Goal: Navigation & Orientation: Find specific page/section

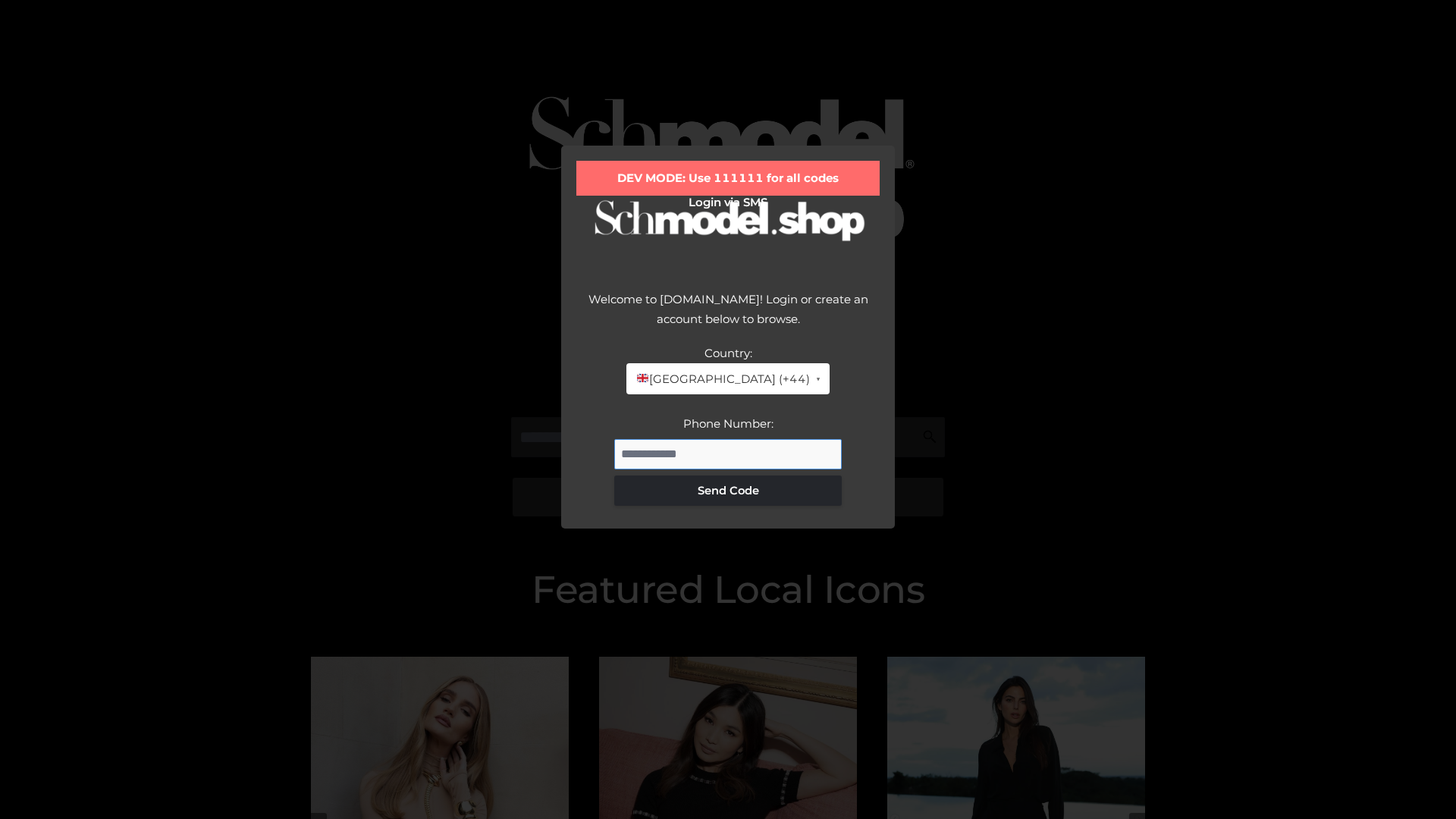
click at [728, 454] on input "Phone Number:" at bounding box center [728, 454] width 228 height 31
type input "**********"
click at [728, 490] on button "Send Code" at bounding box center [728, 490] width 228 height 31
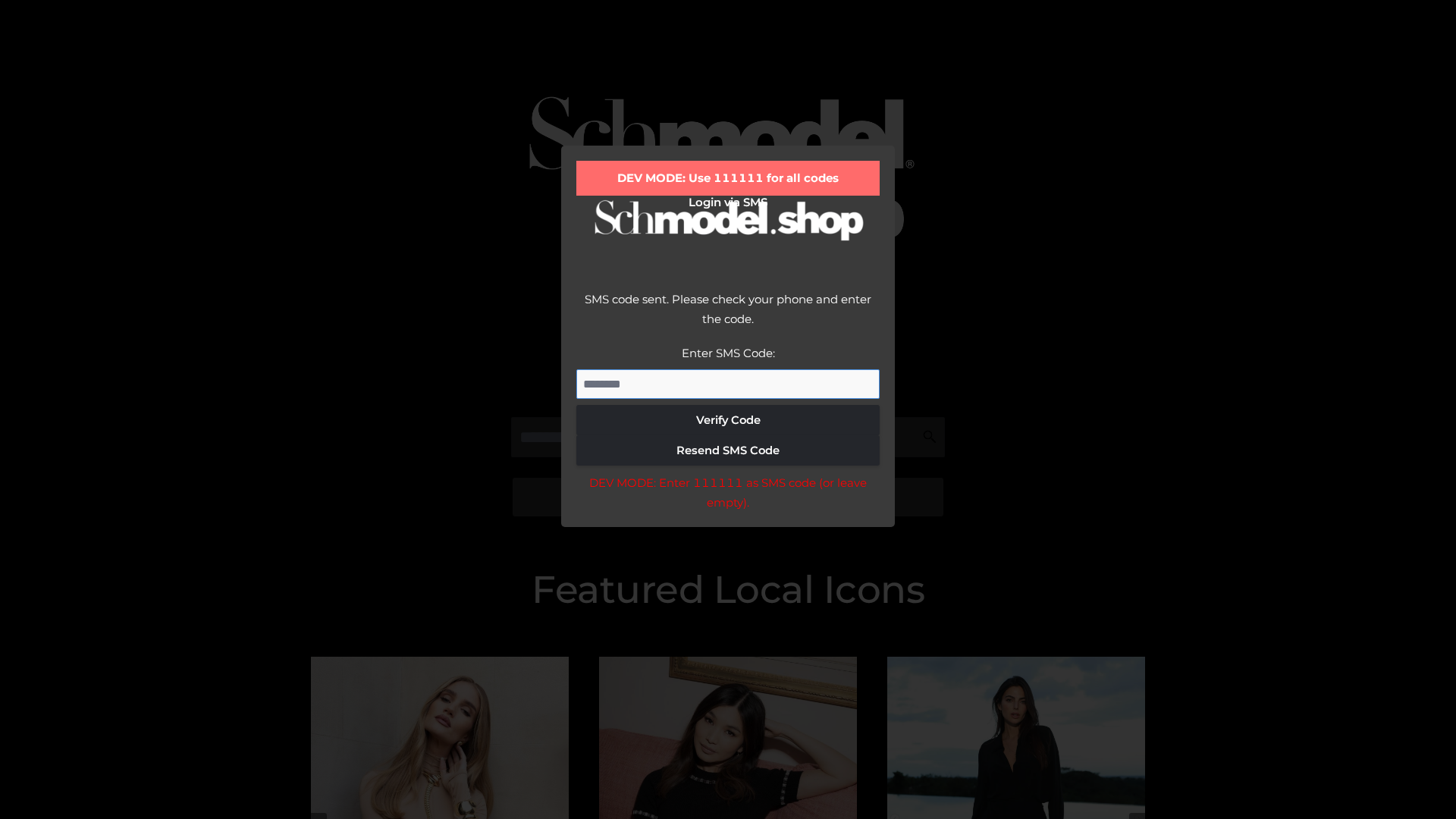
click at [728, 384] on input "Enter SMS Code:" at bounding box center [728, 384] width 303 height 31
type input "******"
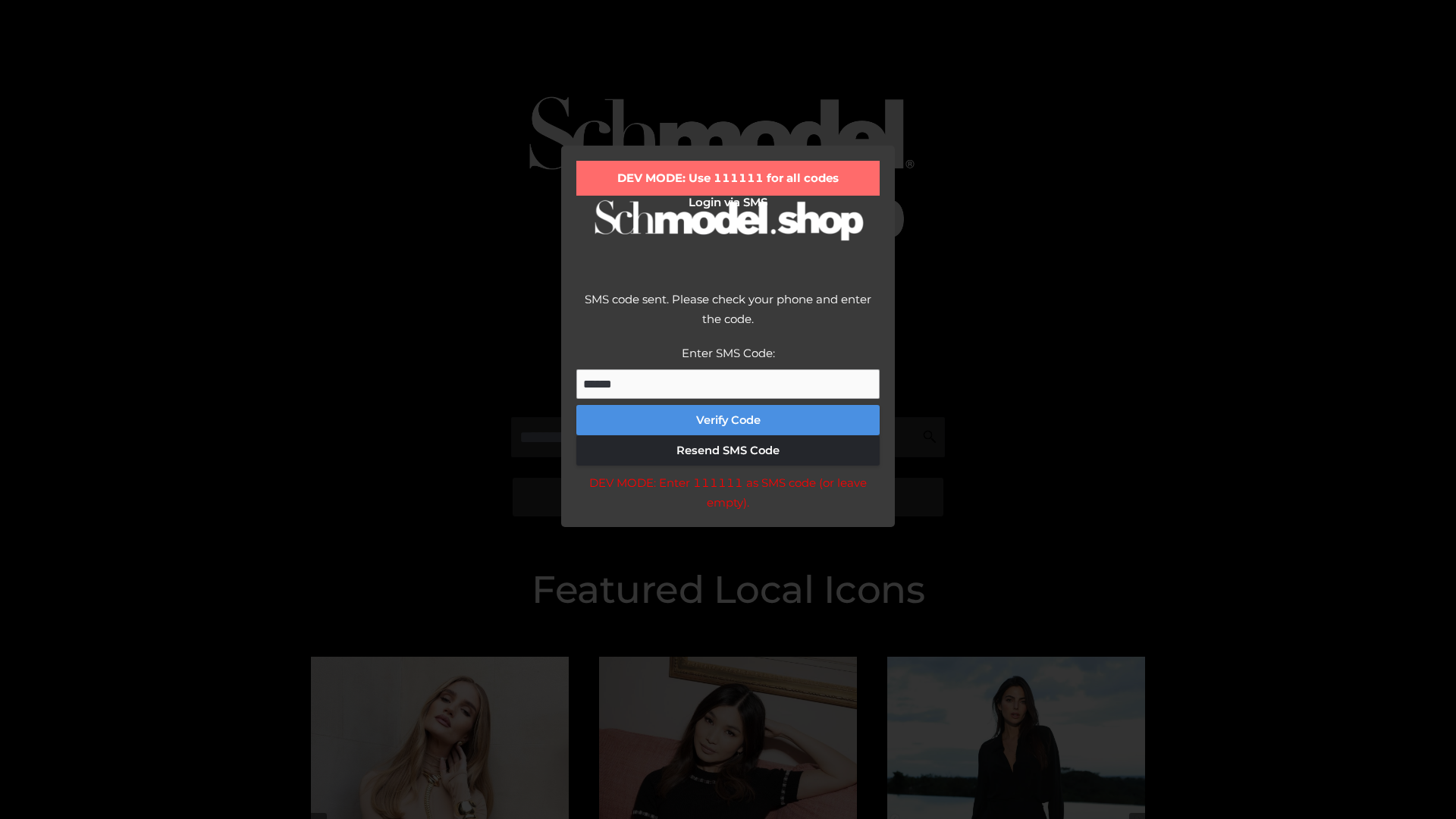
click at [728, 420] on button "Verify Code" at bounding box center [728, 420] width 303 height 31
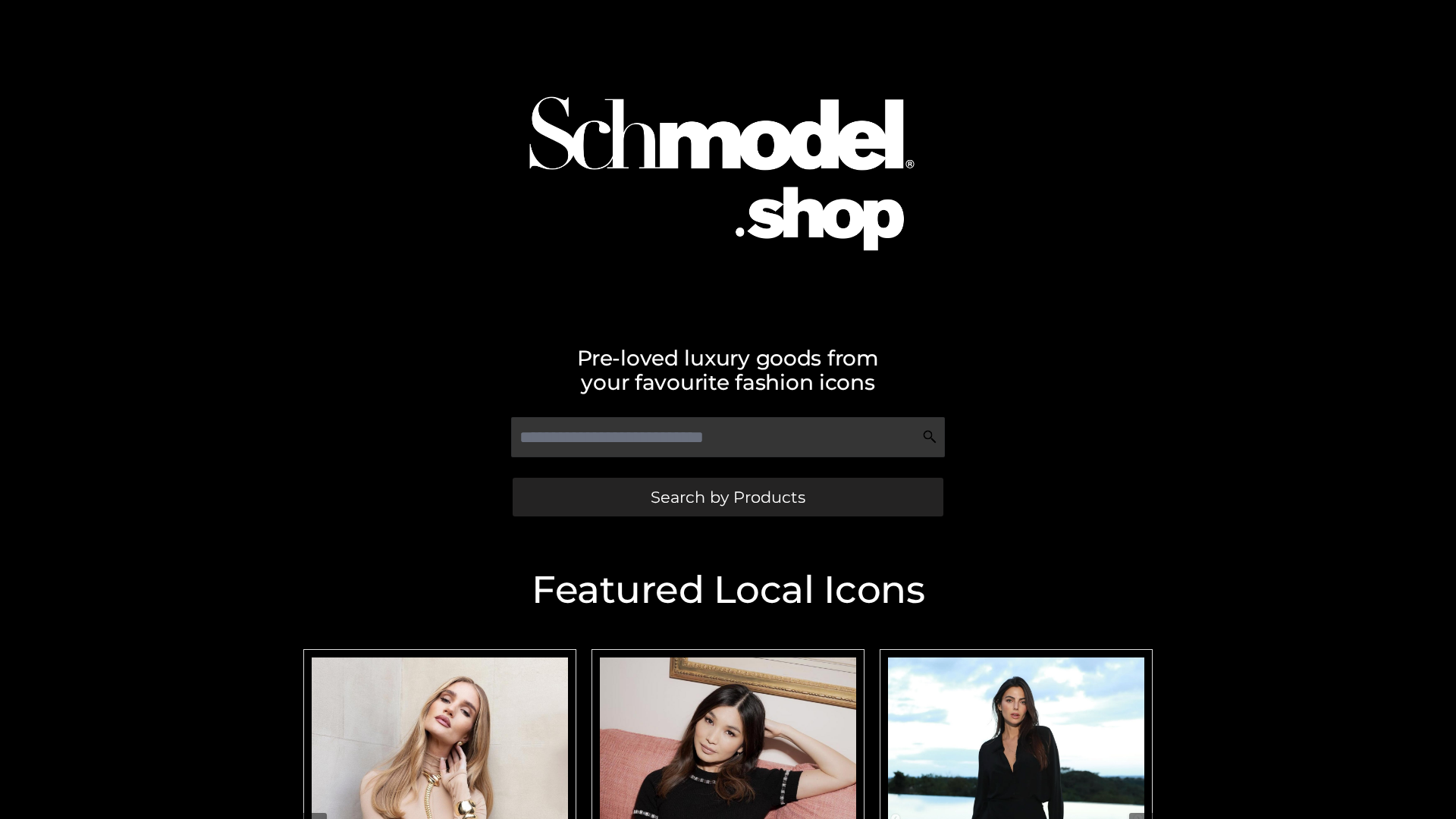
click at [727, 497] on span "Search by Products" at bounding box center [728, 498] width 155 height 16
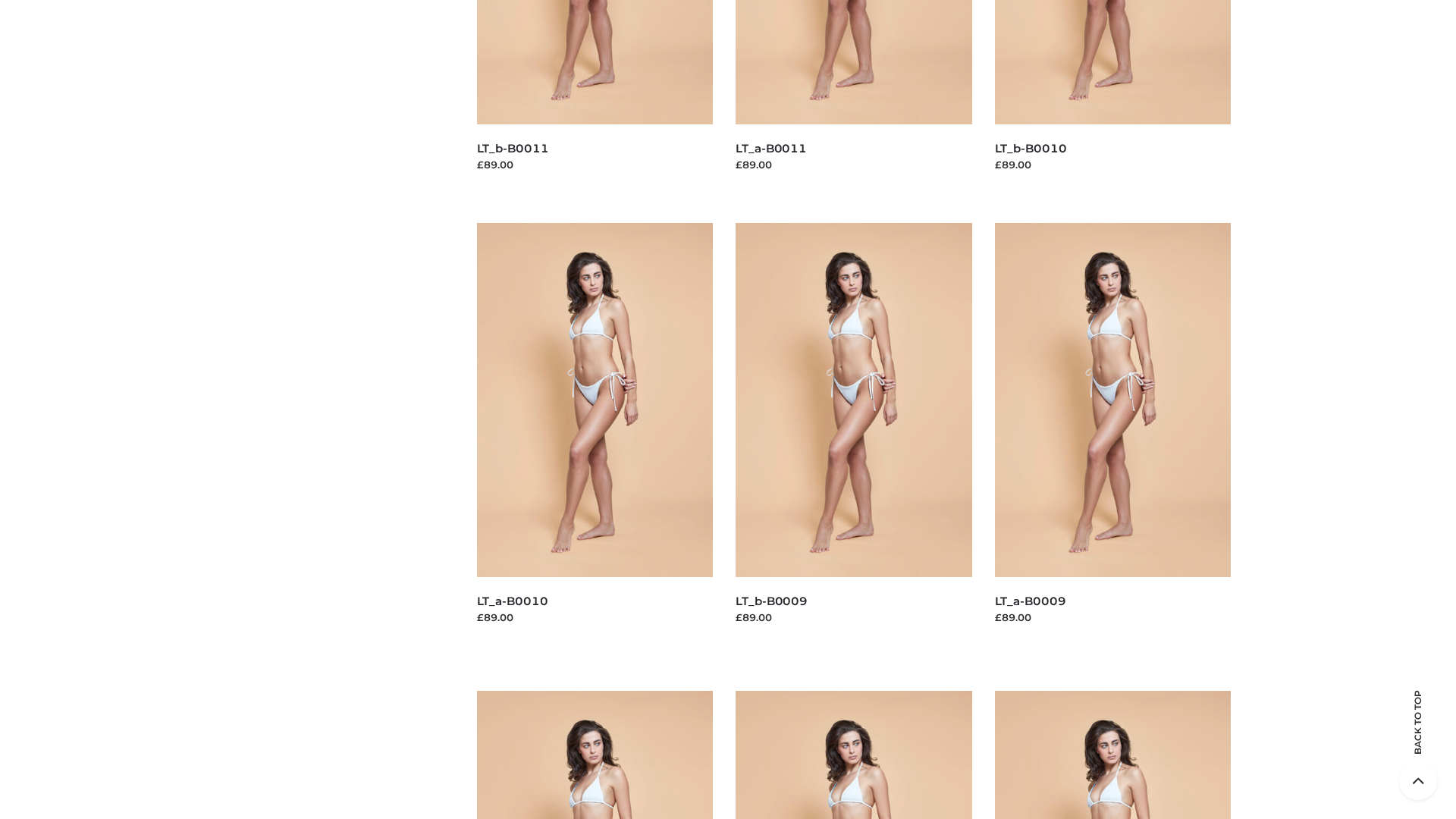
scroll to position [4000, 0]
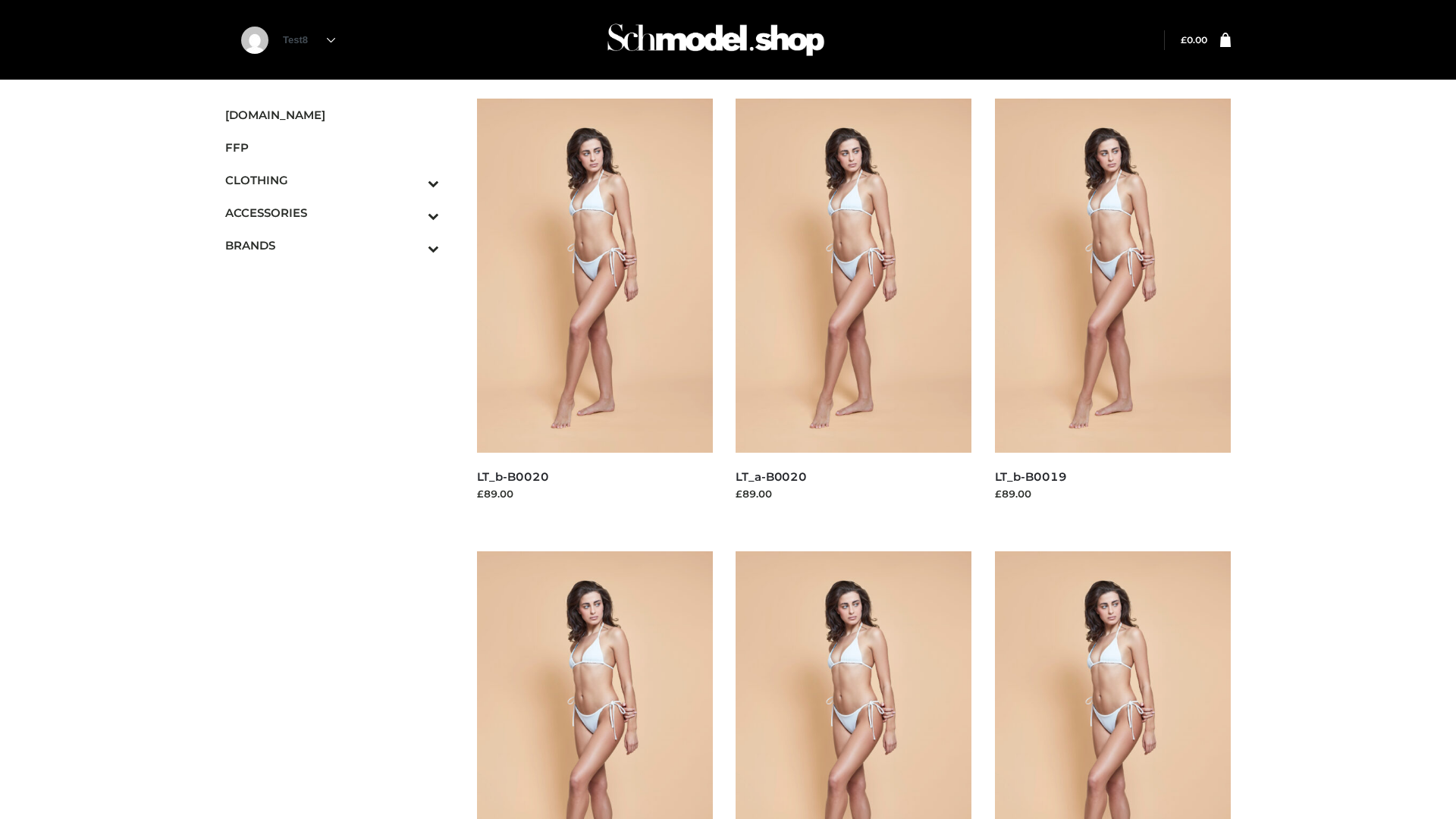
scroll to position [1235, 0]
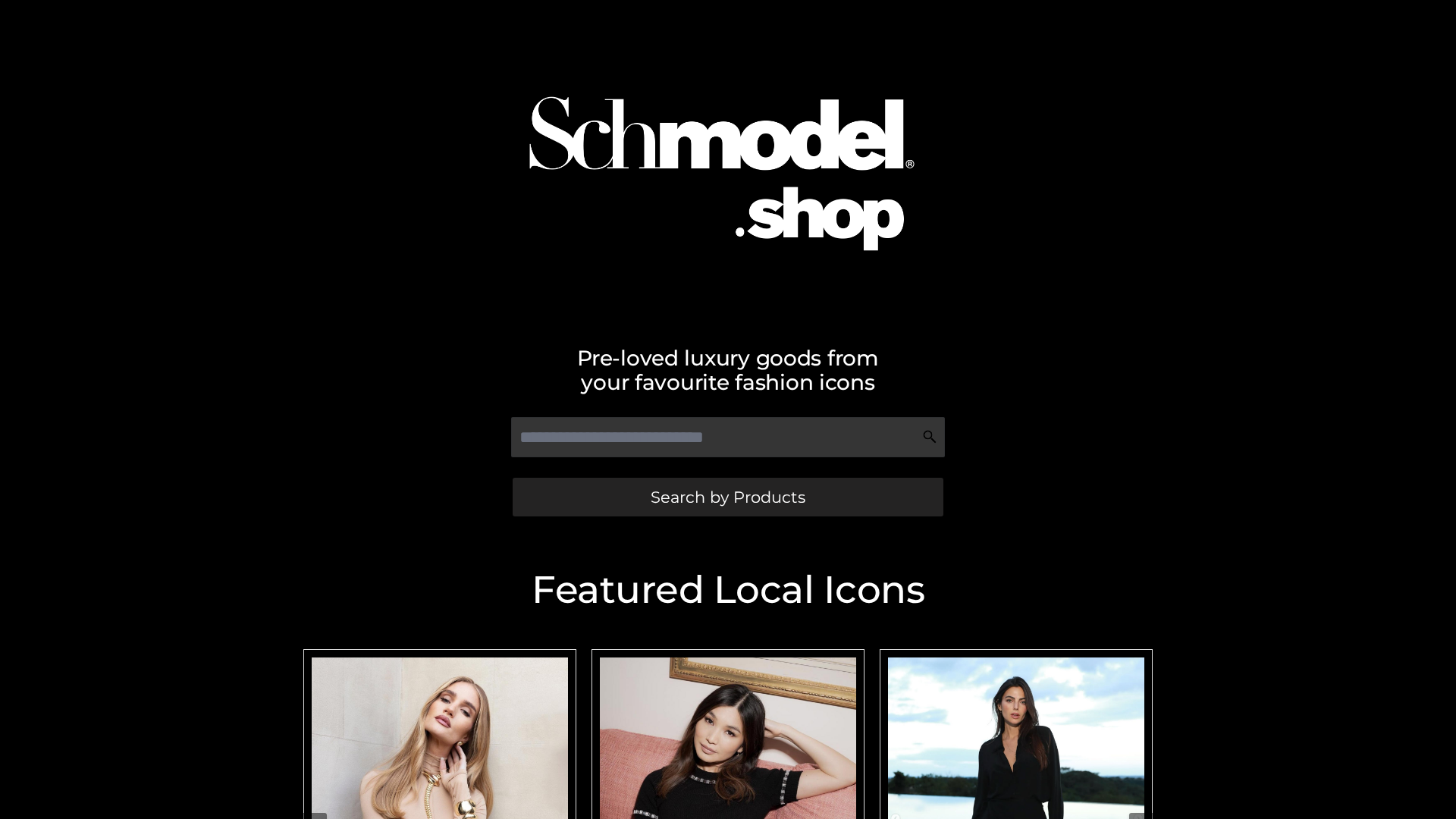
click at [727, 497] on span "Search by Products" at bounding box center [728, 498] width 155 height 16
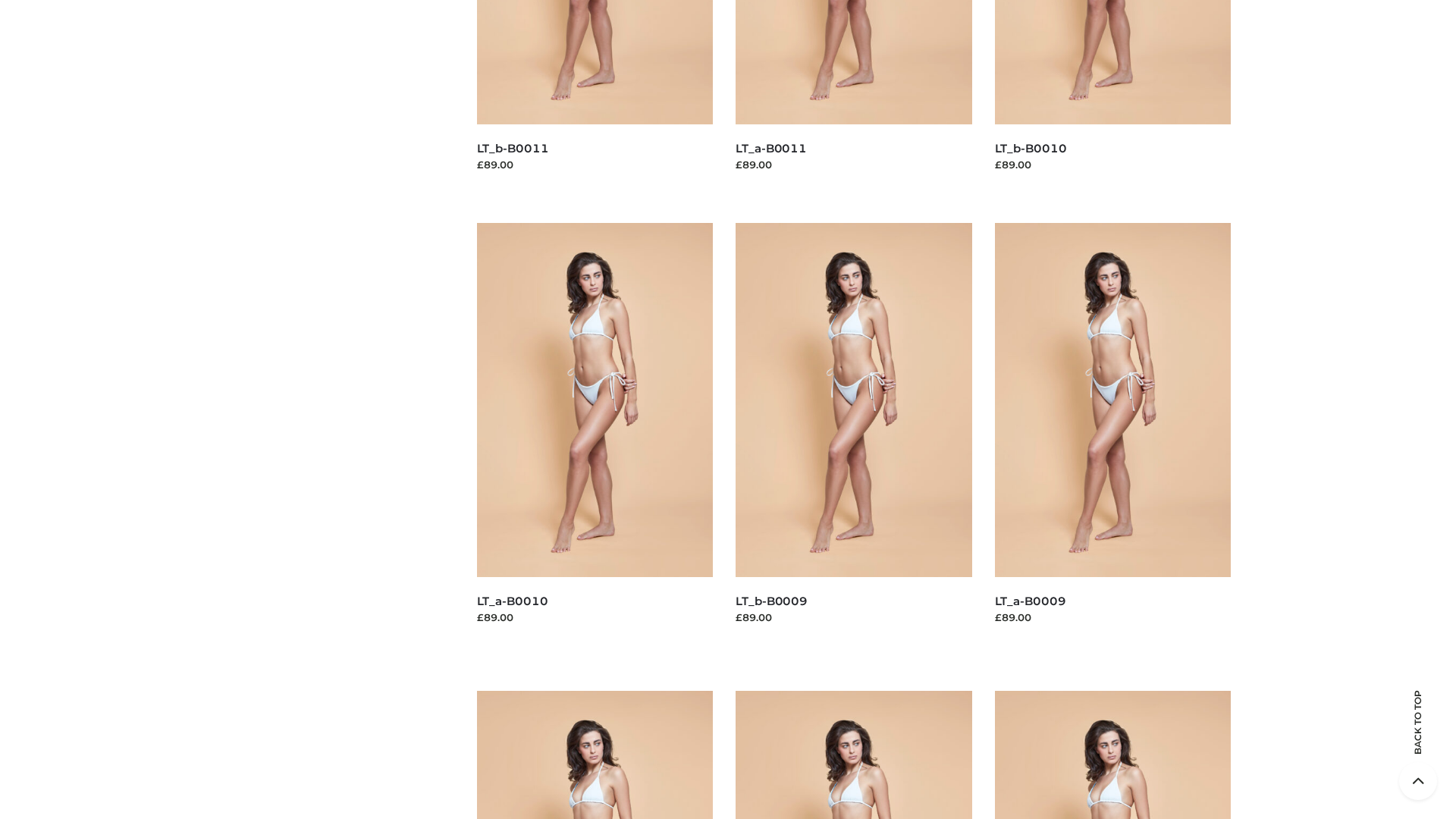
scroll to position [4000, 0]
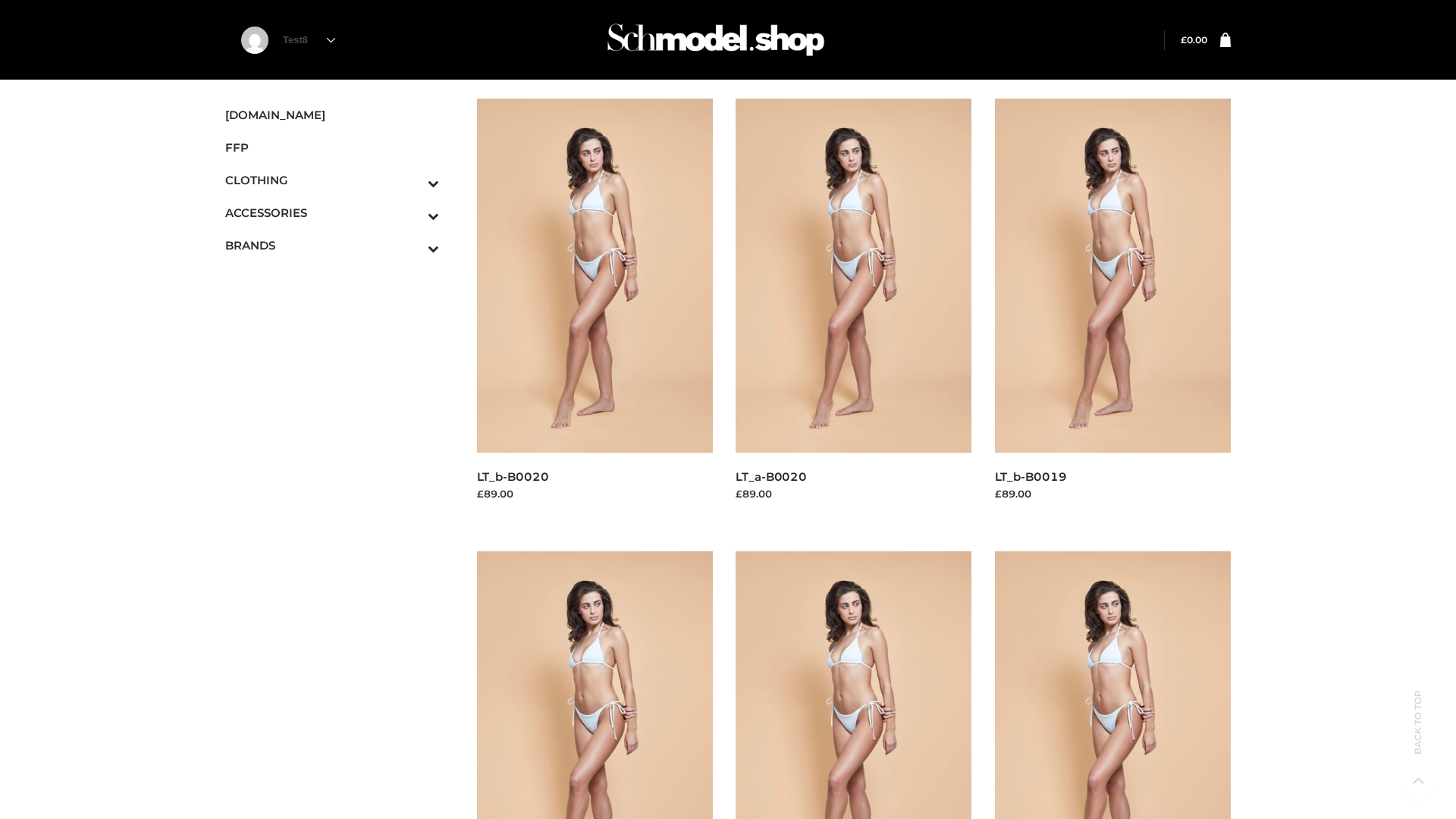
scroll to position [1235, 0]
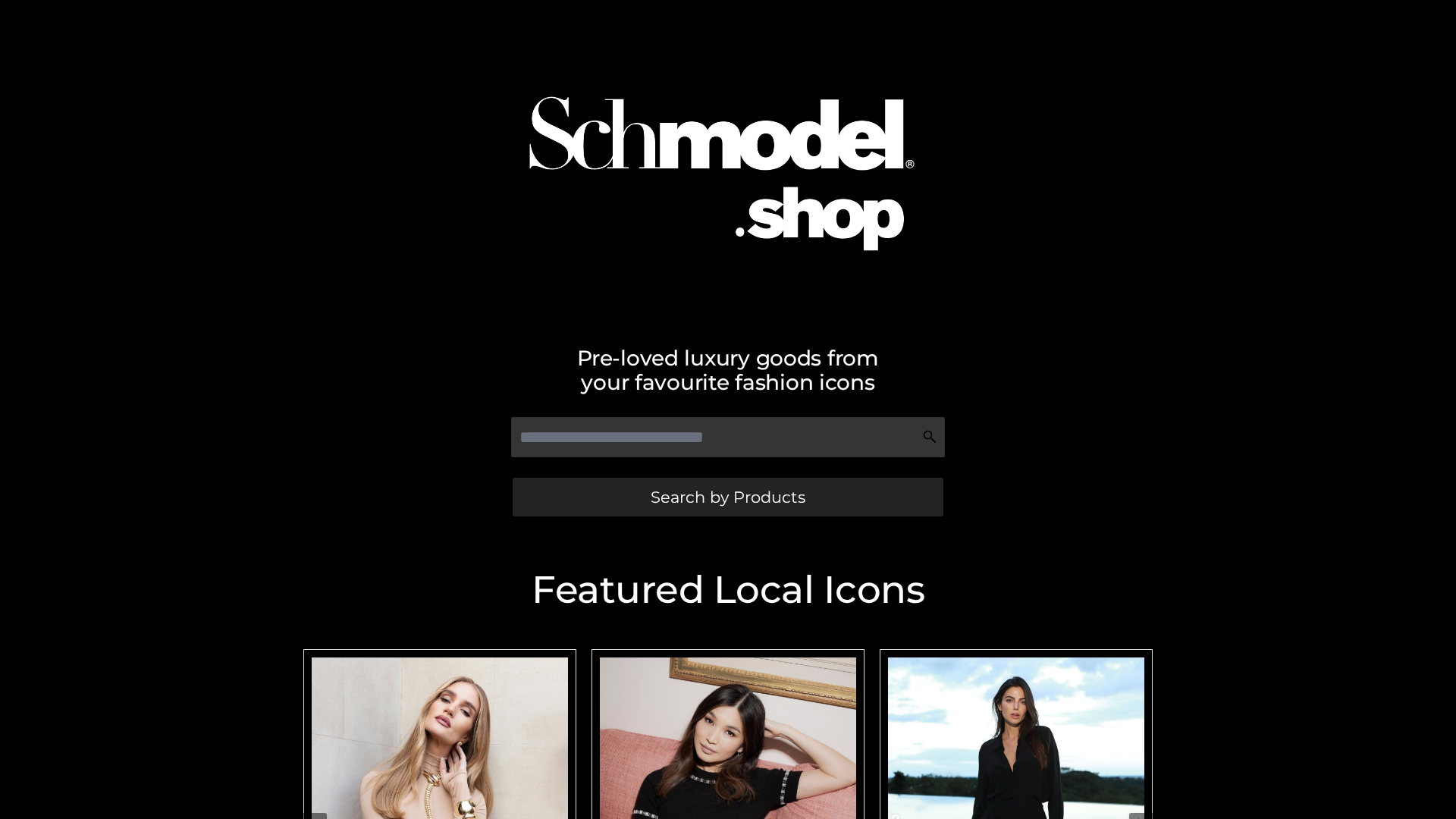
click at [727, 497] on span "Search by Products" at bounding box center [728, 498] width 155 height 16
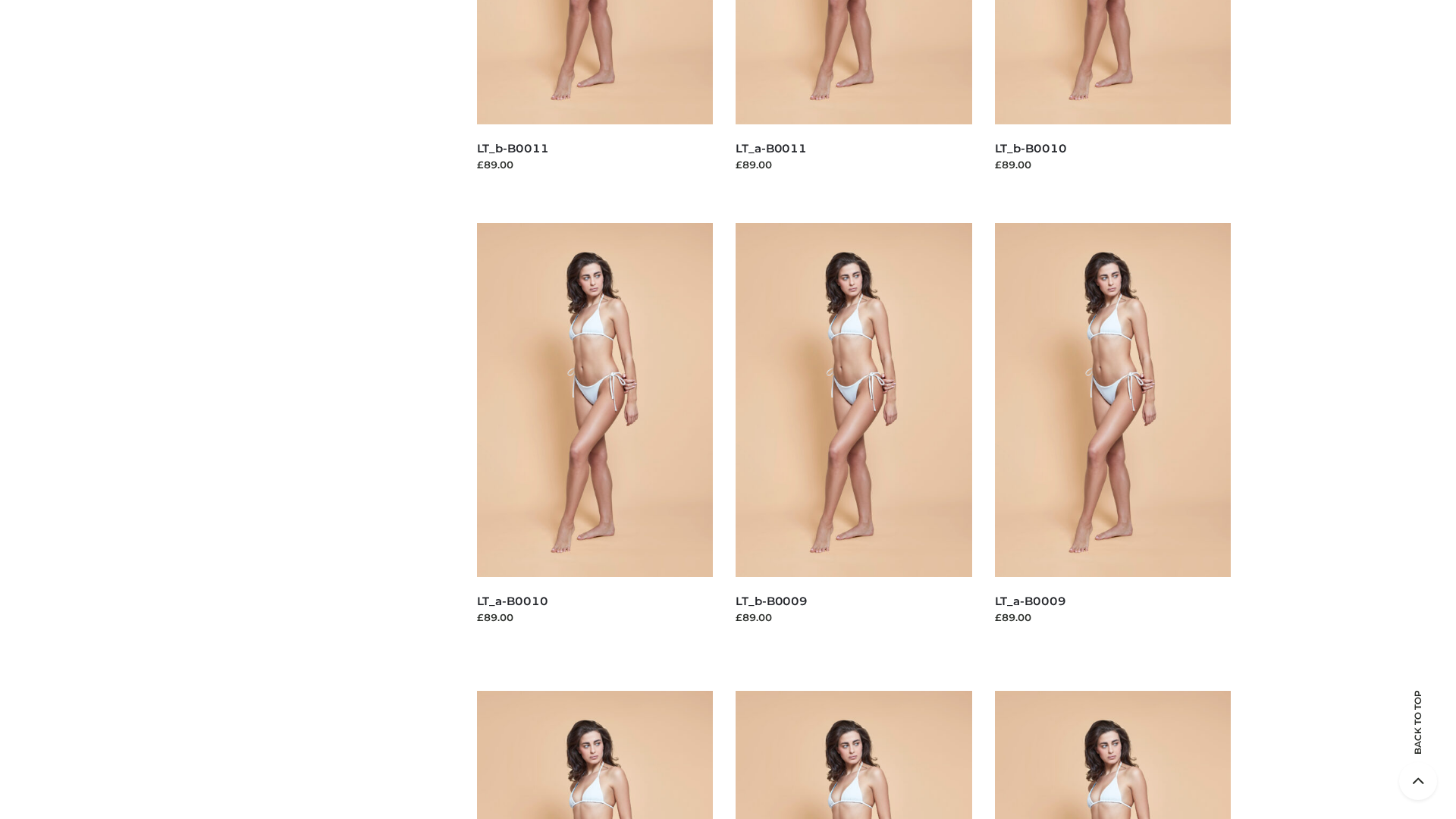
scroll to position [4000, 0]
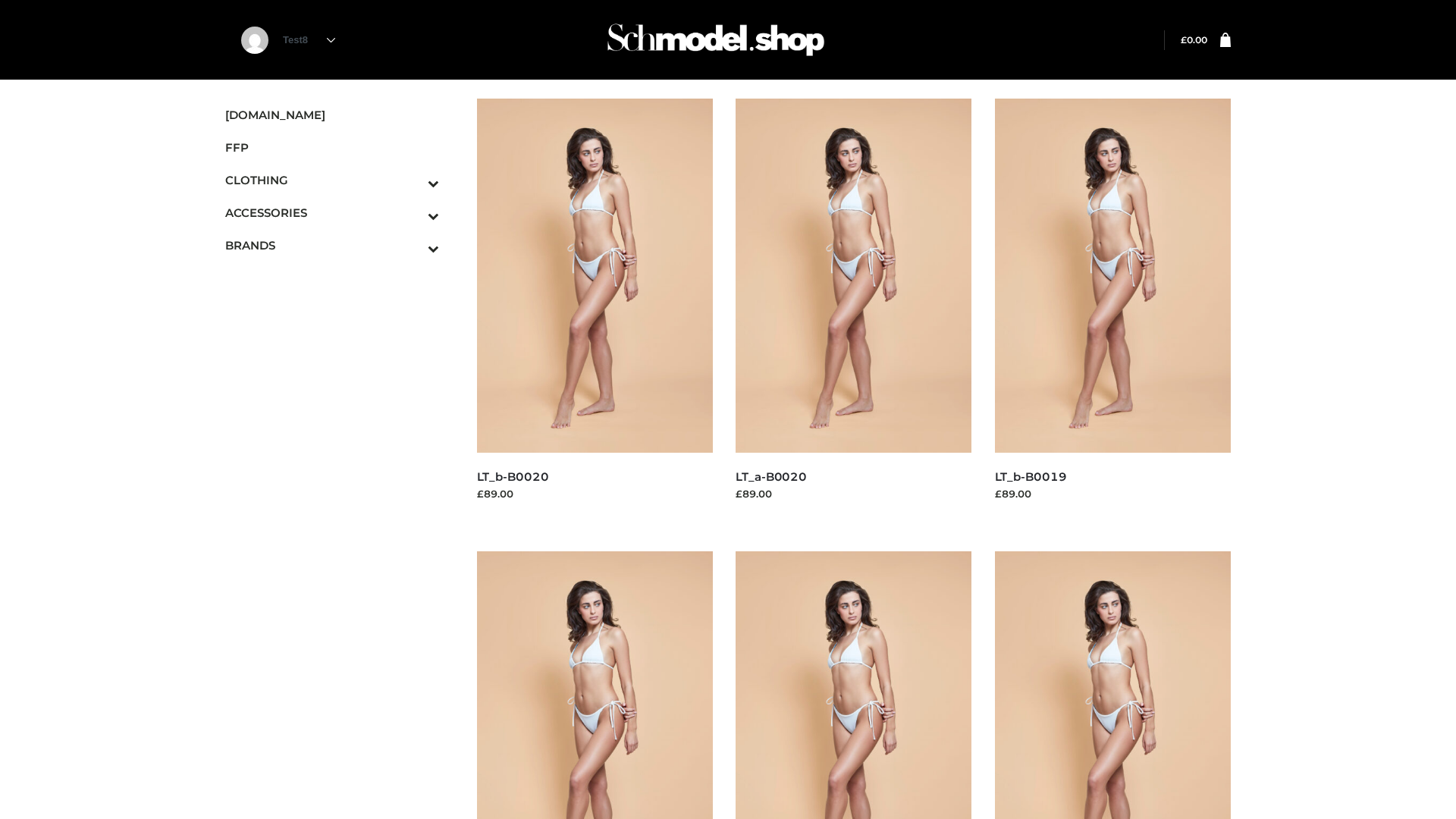
scroll to position [1235, 0]
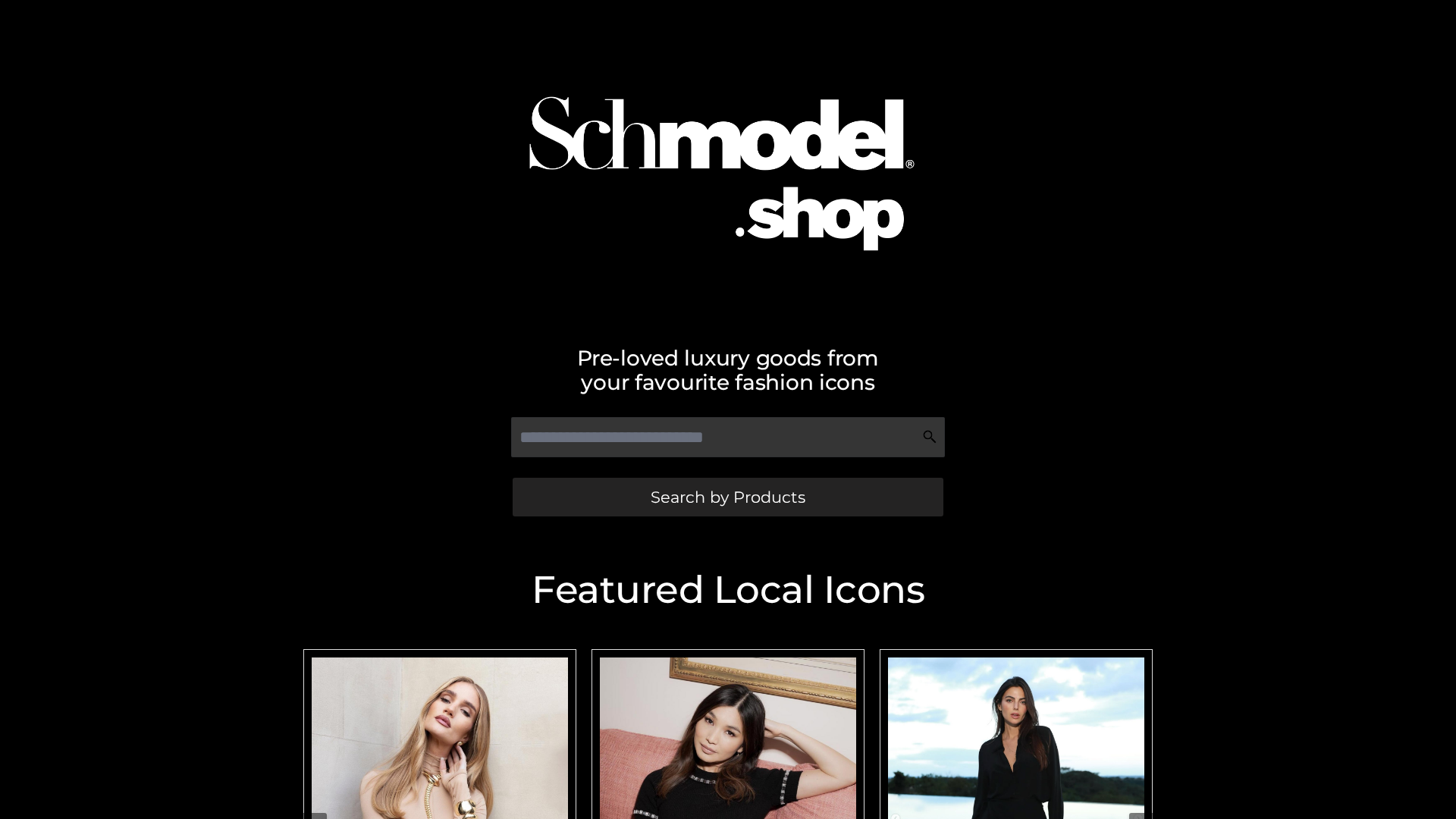
click at [727, 497] on span "Search by Products" at bounding box center [728, 498] width 155 height 16
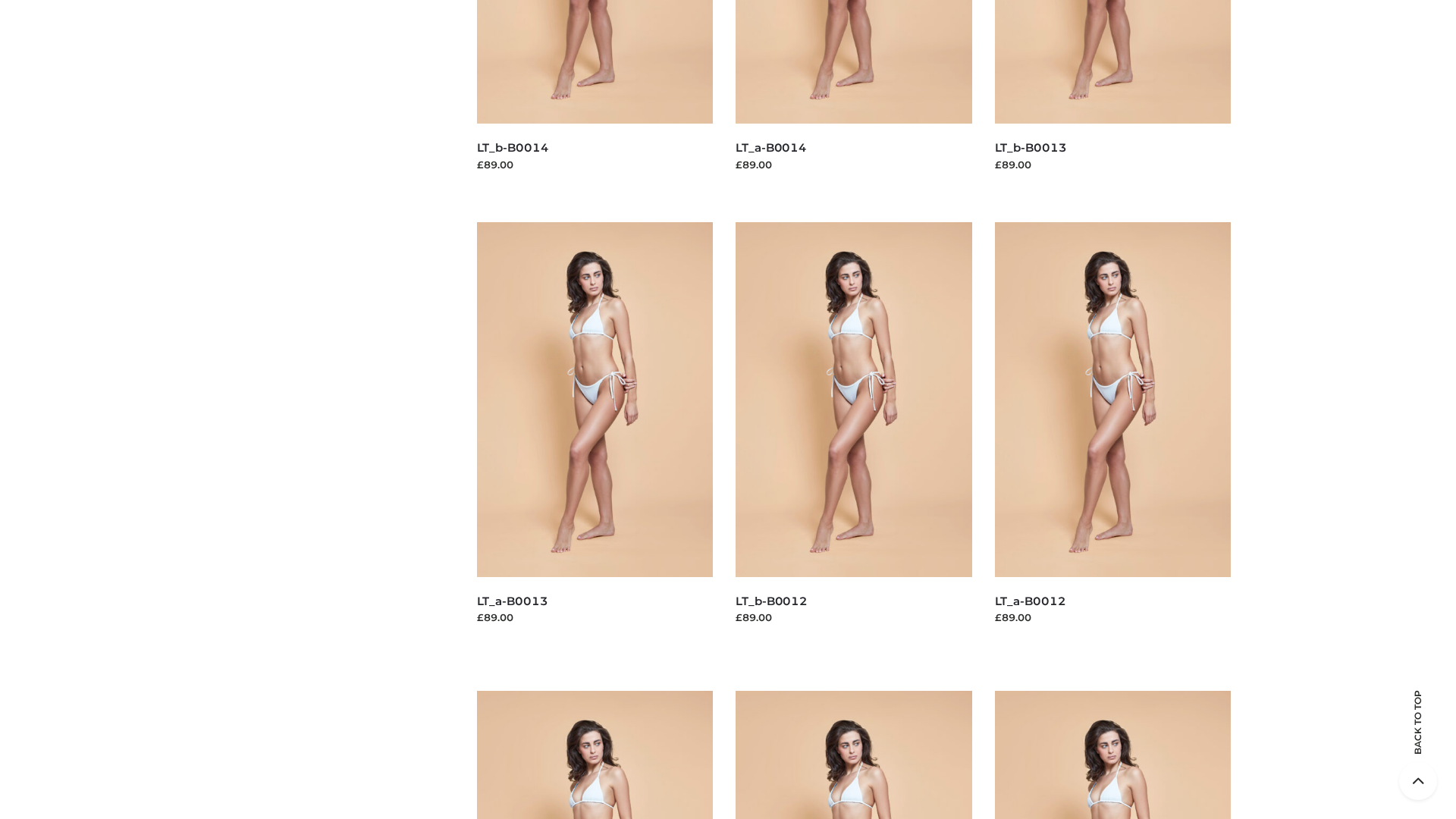
scroll to position [3078, 0]
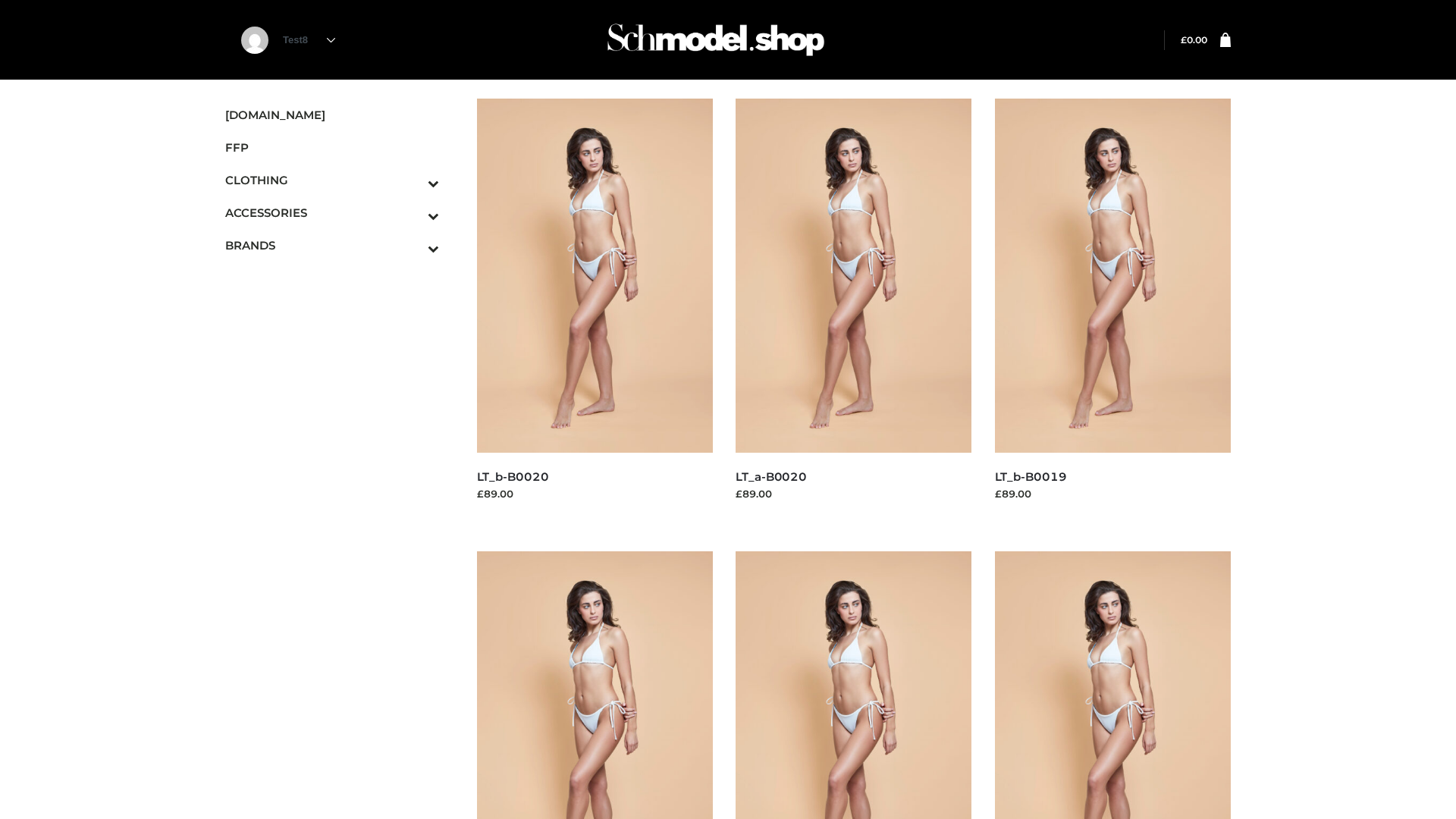
scroll to position [1235, 0]
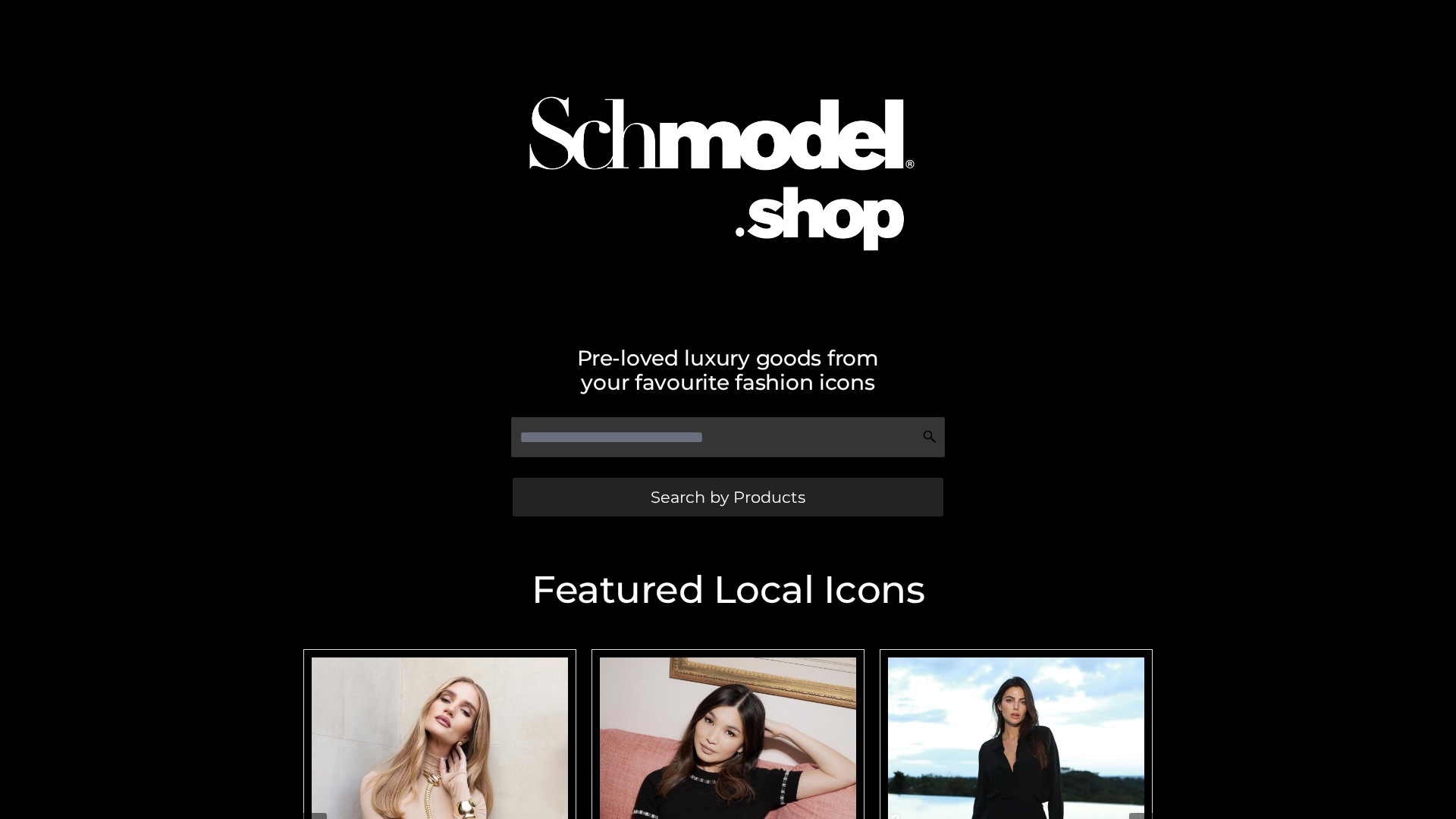
click at [727, 497] on span "Search by Products" at bounding box center [728, 498] width 155 height 16
